Goal: Entertainment & Leisure: Browse casually

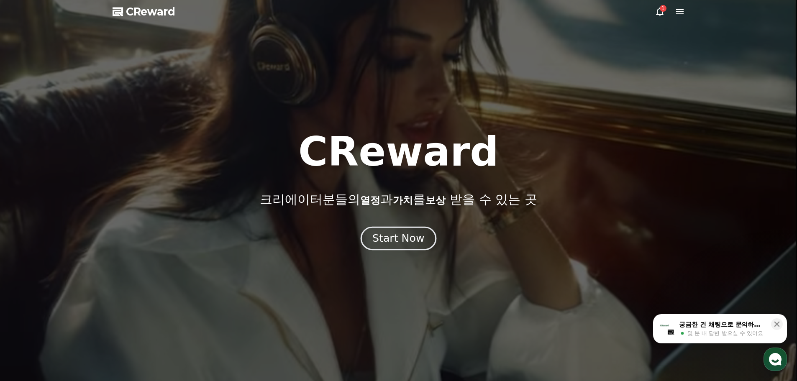
click at [407, 235] on div "Start Now" at bounding box center [398, 238] width 52 height 14
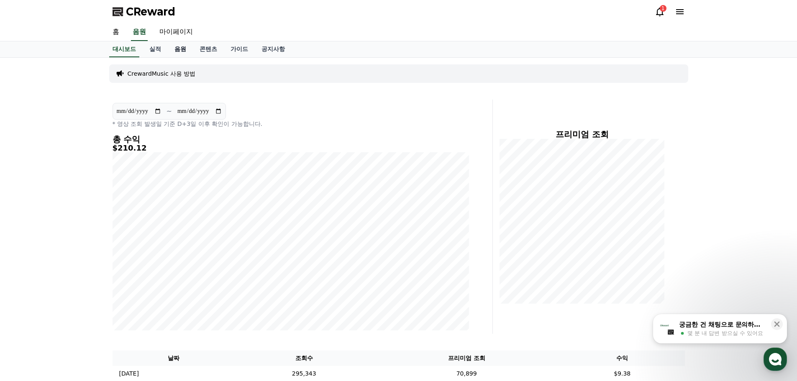
click at [182, 53] on link "음원" at bounding box center [180, 49] width 25 height 16
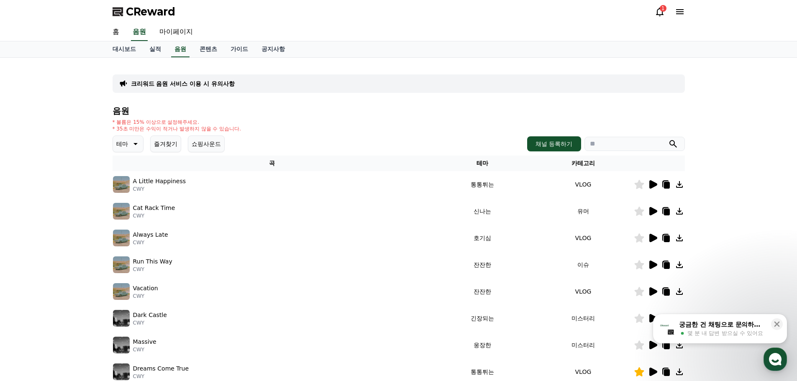
click at [655, 183] on icon at bounding box center [653, 184] width 8 height 8
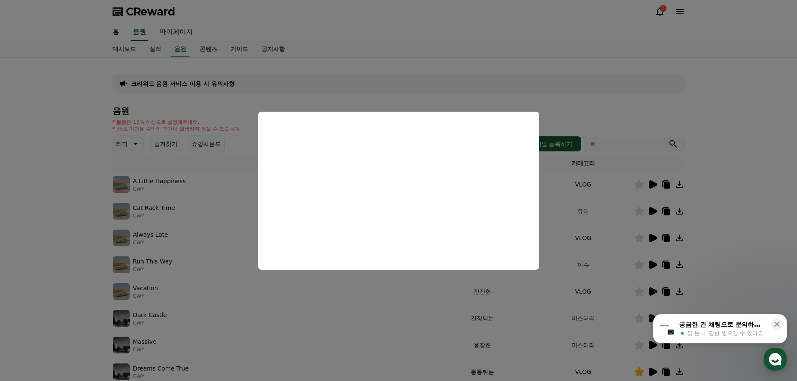
click at [430, 322] on button "close modal" at bounding box center [398, 190] width 797 height 381
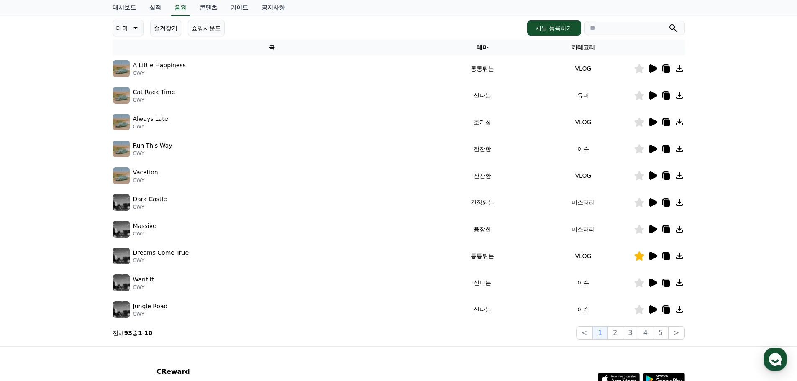
scroll to position [125, 0]
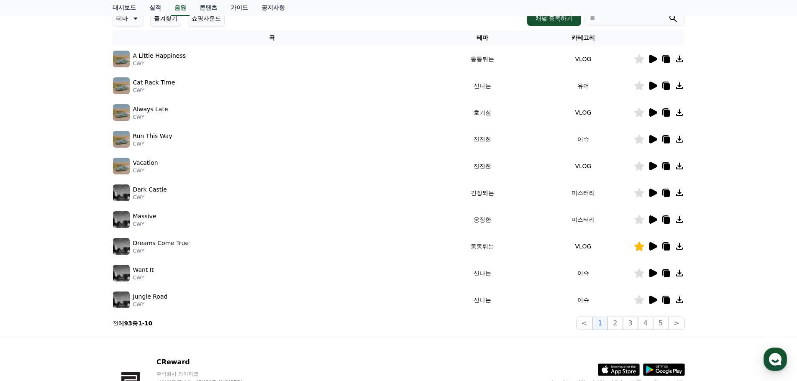
click at [651, 166] on icon at bounding box center [653, 166] width 8 height 8
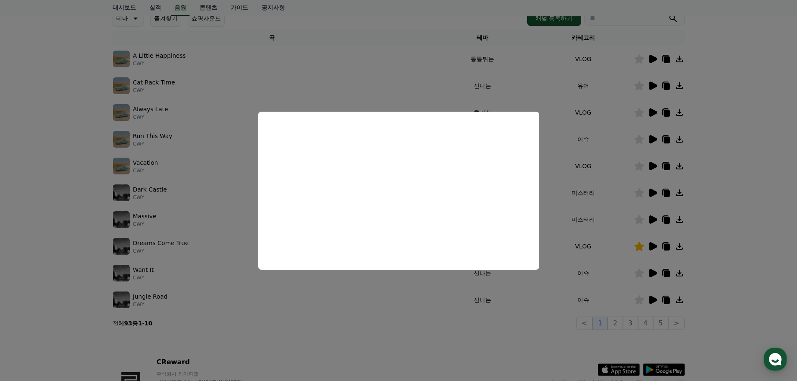
click at [410, 311] on button "close modal" at bounding box center [398, 190] width 797 height 381
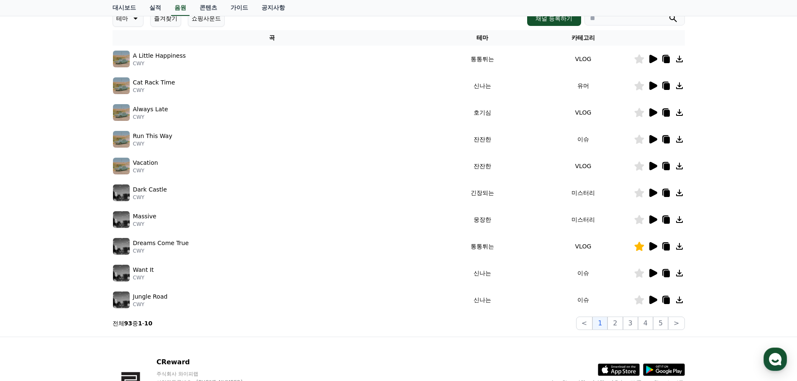
click at [653, 143] on icon at bounding box center [652, 139] width 10 height 10
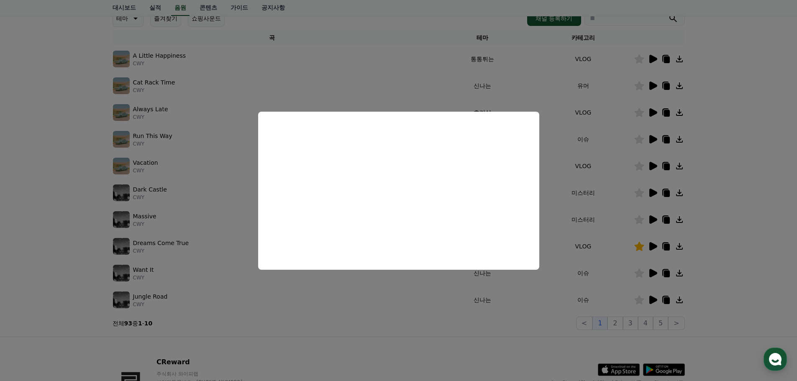
click at [606, 173] on button "close modal" at bounding box center [398, 190] width 797 height 381
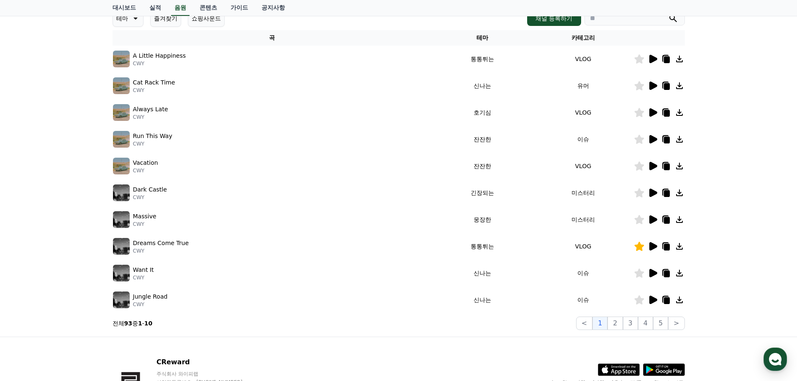
scroll to position [0, 0]
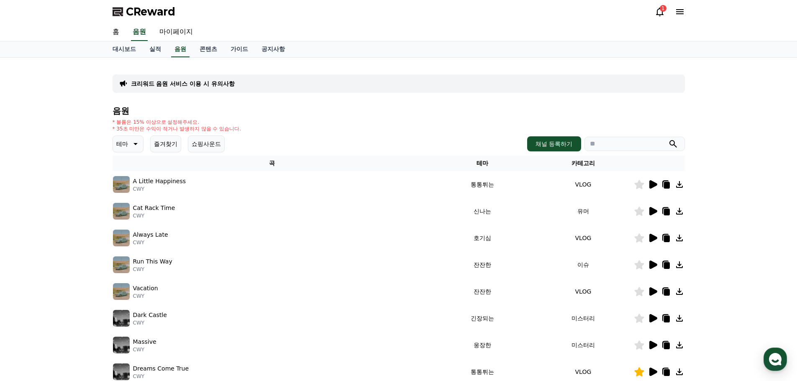
click at [209, 150] on button "쇼핑사운드" at bounding box center [206, 144] width 37 height 17
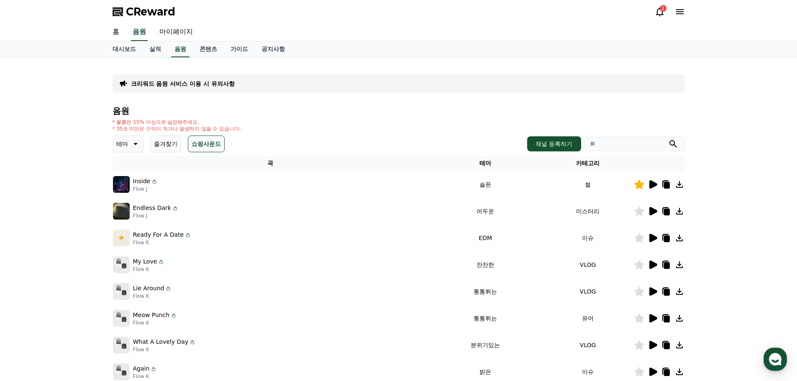
scroll to position [185, 0]
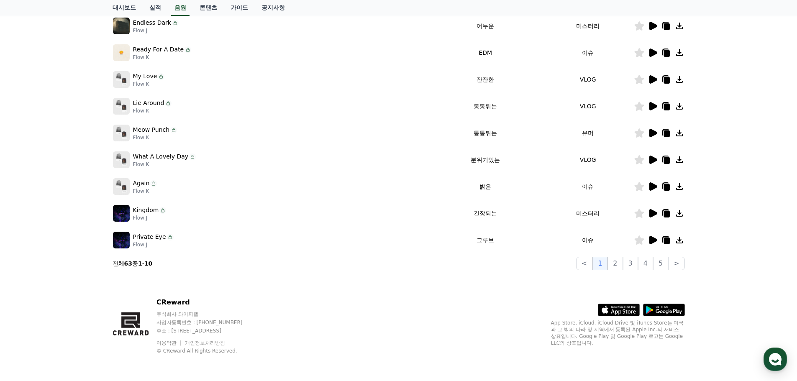
click at [653, 242] on icon at bounding box center [653, 240] width 8 height 8
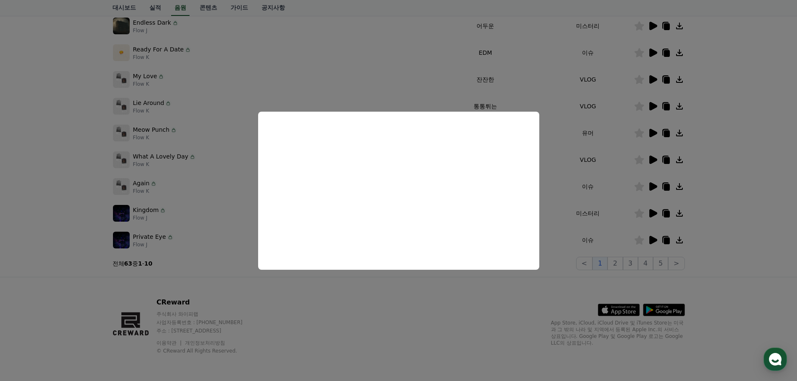
click at [587, 193] on button "close modal" at bounding box center [398, 190] width 797 height 381
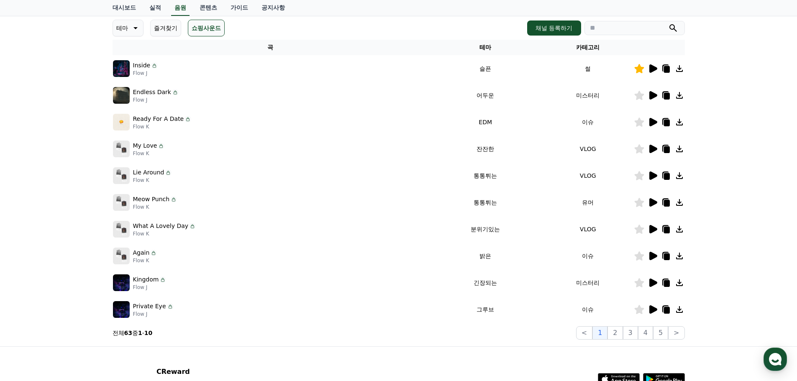
scroll to position [102, 0]
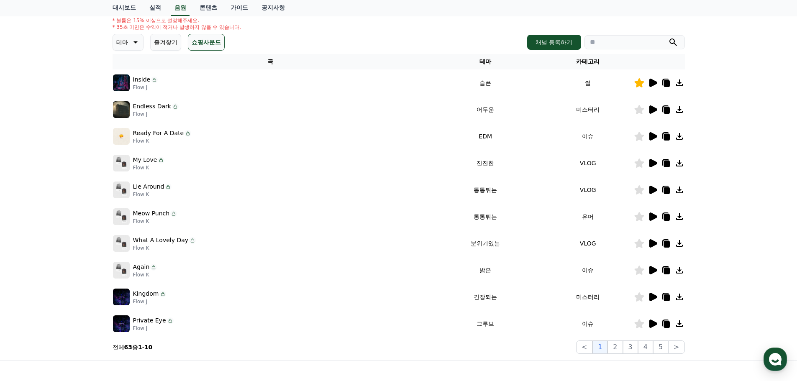
click at [649, 163] on icon at bounding box center [653, 163] width 8 height 8
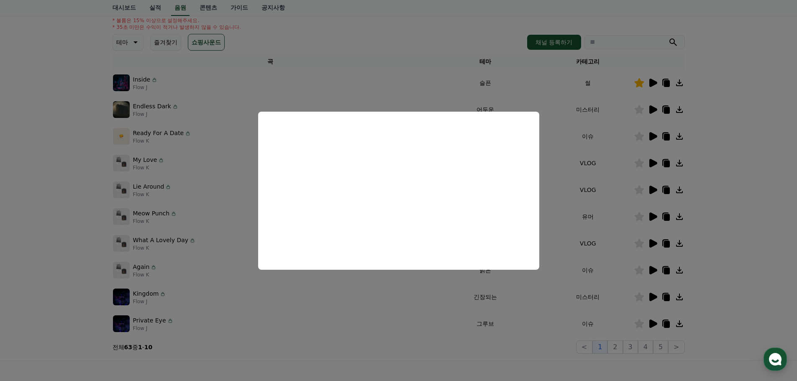
click at [600, 171] on button "close modal" at bounding box center [398, 190] width 797 height 381
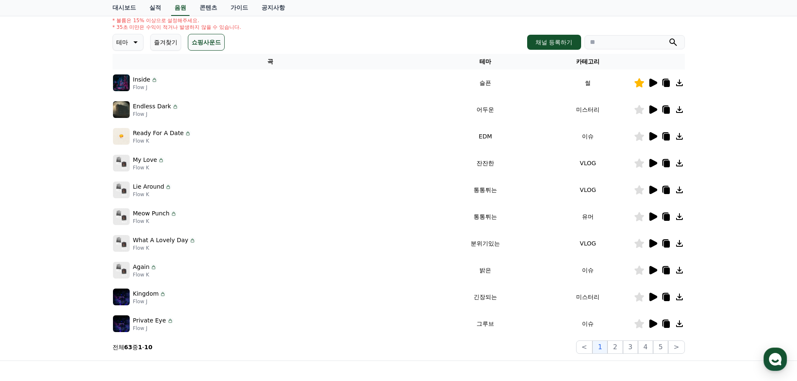
click at [652, 246] on icon at bounding box center [653, 243] width 8 height 8
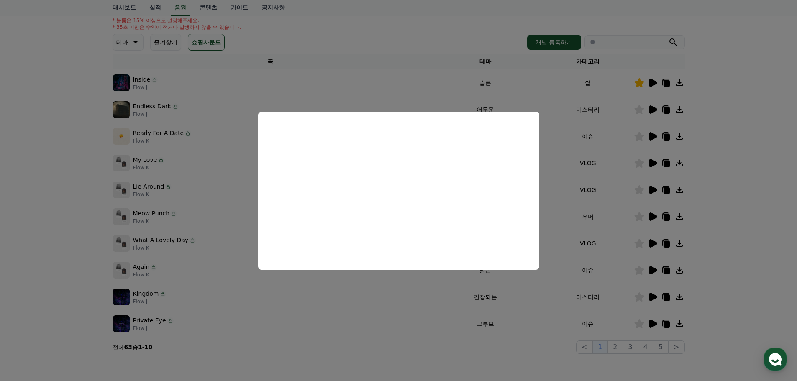
click at [603, 190] on button "close modal" at bounding box center [398, 190] width 797 height 381
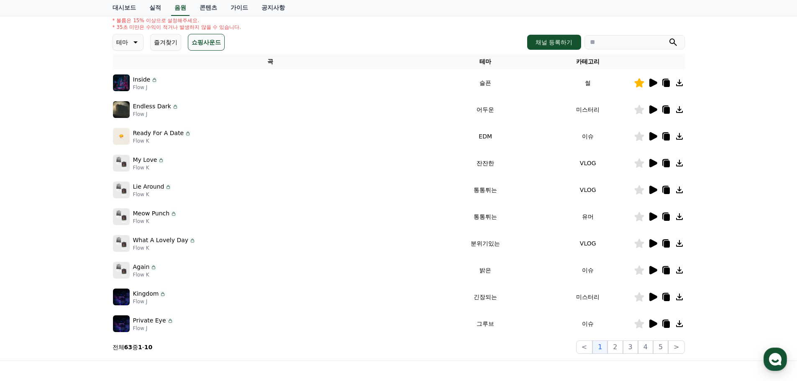
click at [652, 110] on icon at bounding box center [653, 109] width 8 height 8
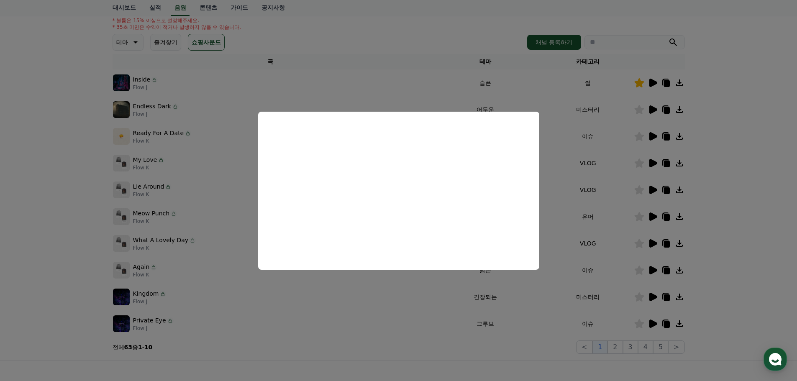
click at [441, 316] on button "close modal" at bounding box center [398, 190] width 797 height 381
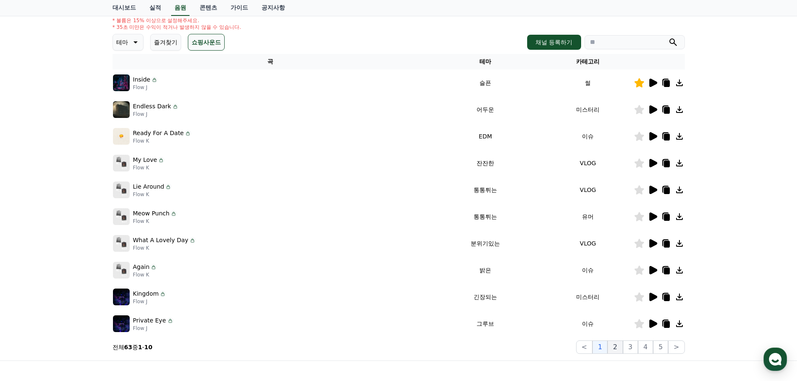
click at [618, 347] on button "2" at bounding box center [614, 346] width 15 height 13
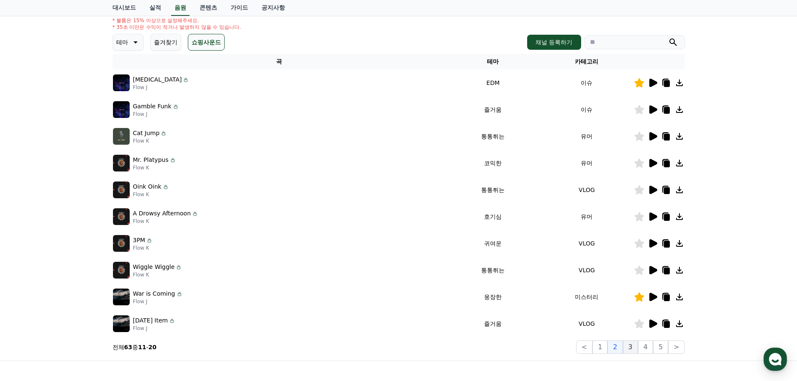
click at [630, 348] on button "3" at bounding box center [630, 346] width 15 height 13
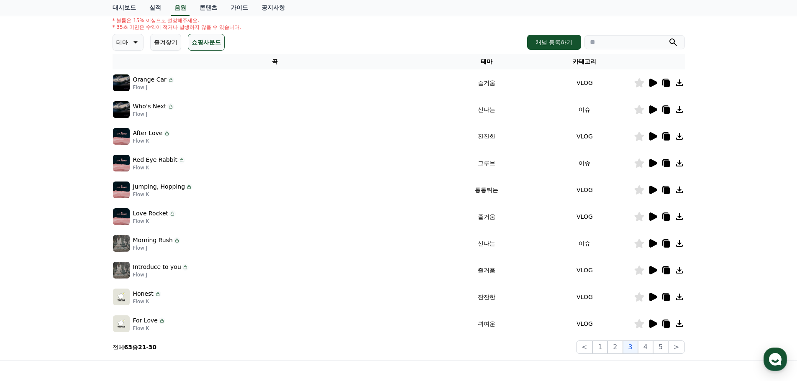
click at [655, 301] on icon at bounding box center [652, 297] width 10 height 10
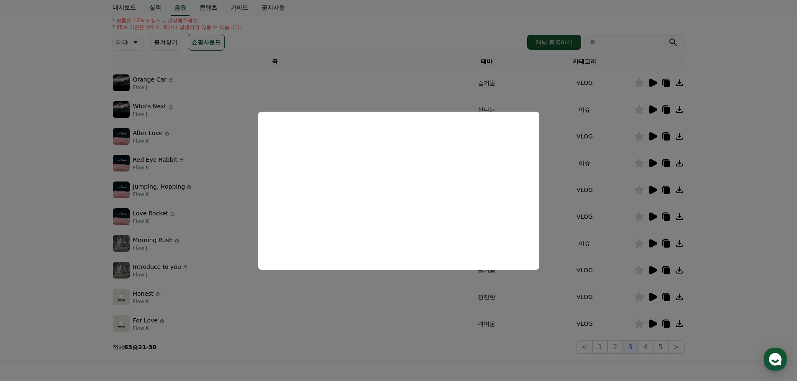
click at [348, 296] on button "close modal" at bounding box center [398, 190] width 797 height 381
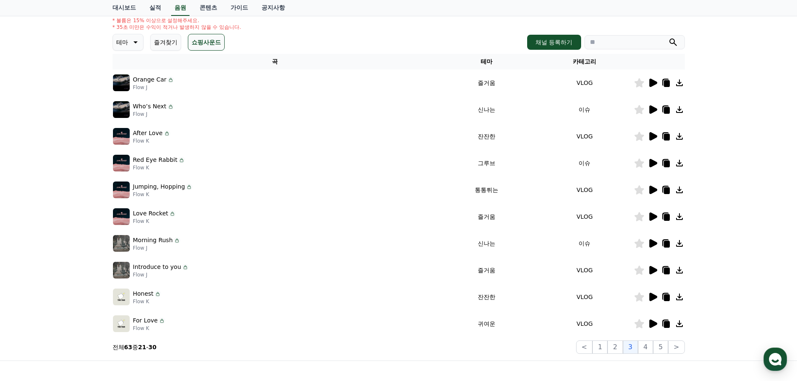
click at [652, 137] on icon at bounding box center [653, 136] width 8 height 8
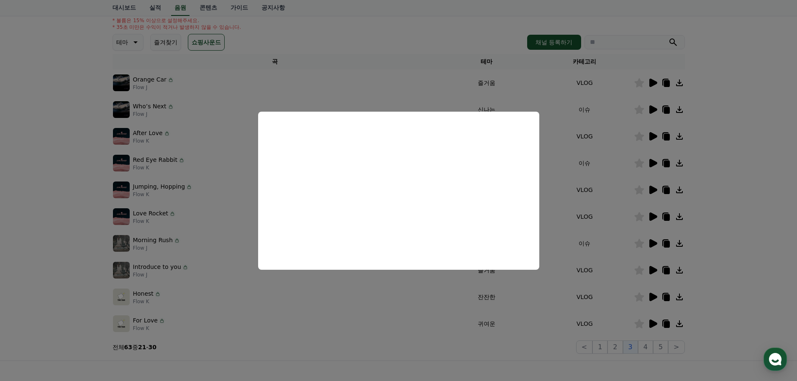
click at [424, 320] on button "close modal" at bounding box center [398, 190] width 797 height 381
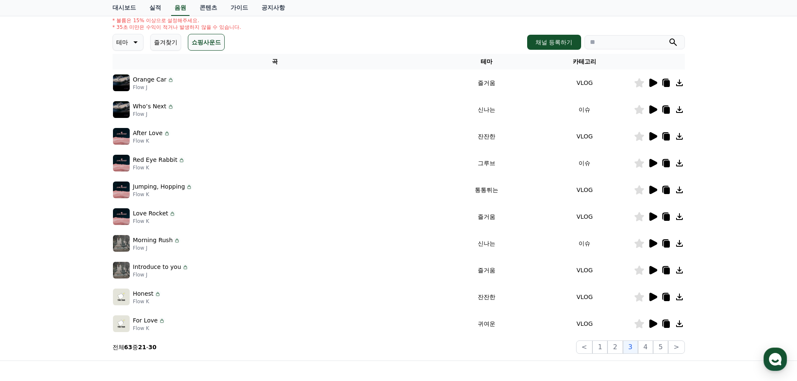
click at [639, 139] on icon at bounding box center [639, 136] width 10 height 9
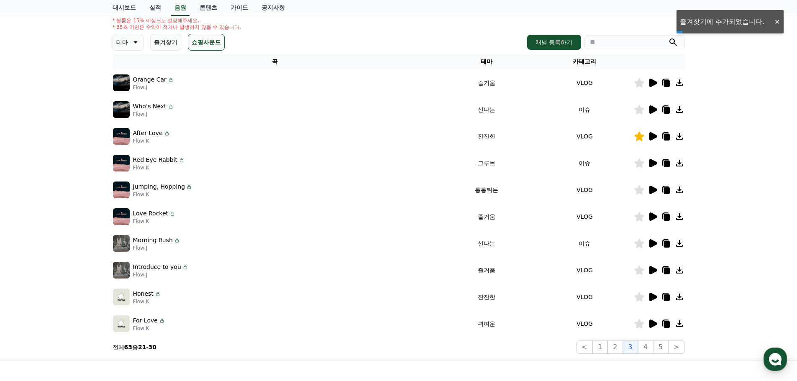
click at [667, 138] on icon at bounding box center [666, 137] width 6 height 7
